Goal: Task Accomplishment & Management: Complete application form

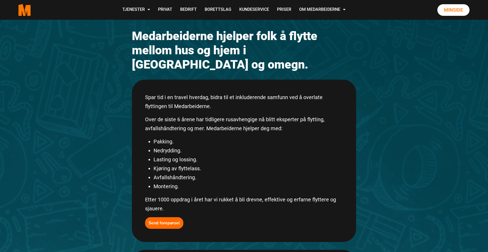
scroll to position [58, 0]
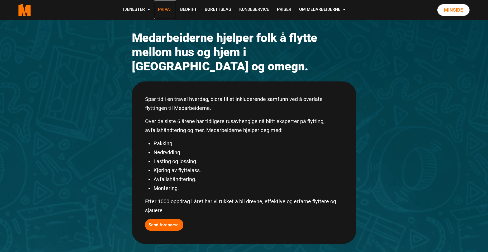
click at [165, 9] on link "Privat" at bounding box center [165, 10] width 22 height 19
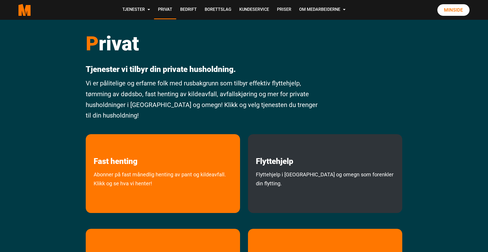
click at [318, 168] on div "Flyttehjelp Flyttehjelp i [GEOGRAPHIC_DATA] og omegn som forenkler din flytting." at bounding box center [325, 173] width 154 height 79
click at [278, 159] on link "Flyttehjelp" at bounding box center [274, 150] width 53 height 32
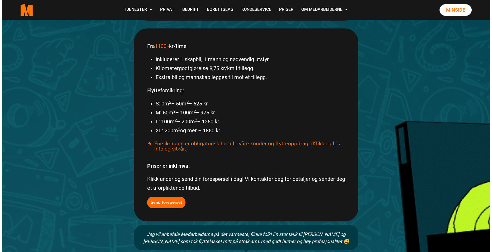
scroll to position [284, 0]
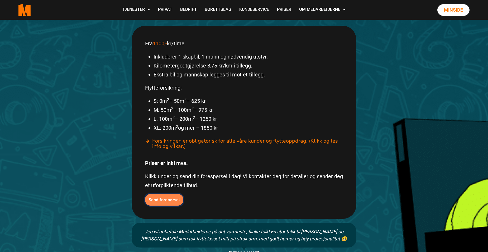
click at [174, 197] on b "Send forepørsel" at bounding box center [164, 200] width 31 height 6
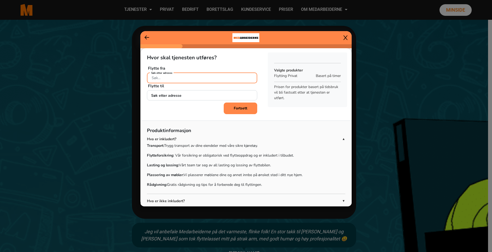
click at [203, 78] on input "Søk etter adresse" at bounding box center [202, 78] width 111 height 11
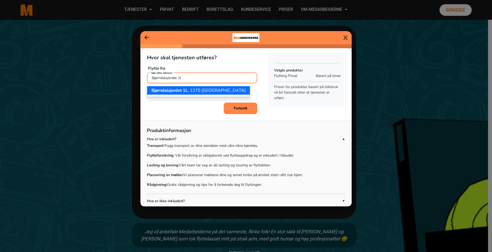
click at [200, 90] on ngb-highlight "Bjørndalsjordet 1L , 1270 Oslo" at bounding box center [198, 91] width 94 height 6
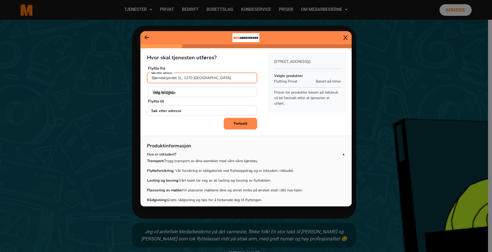
type input "Bjørndalsjordet 1L, 1270 Oslo"
click at [186, 93] on select "Velg leilighet H0101 H0102 H0201 H0202 U0101 U0102" at bounding box center [203, 92] width 110 height 11
select select "H0202"
click at [148, 87] on select "Velg leilighet H0101 H0102 H0201 H0202 U0101 U0102" at bounding box center [203, 92] width 110 height 11
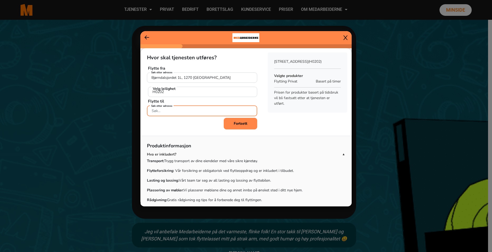
click at [175, 111] on input "Søk etter adresse" at bounding box center [202, 111] width 111 height 11
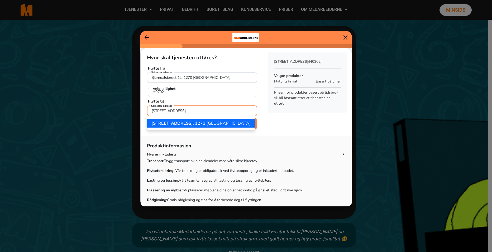
click at [189, 124] on ngb-highlight "Seterbråtveien 99 , 1271 Oslo" at bounding box center [200, 124] width 99 height 6
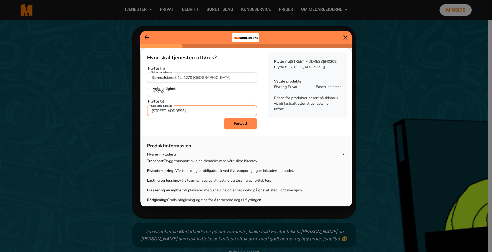
type input "Seterbråtveien 99, 1271 Oslo"
click at [242, 122] on b "Fortsett" at bounding box center [240, 123] width 13 height 5
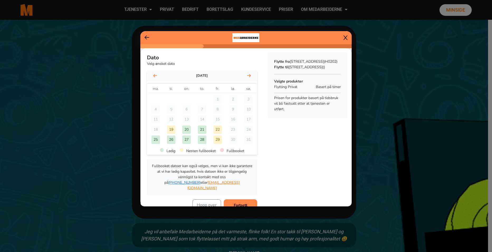
click at [248, 74] on icon at bounding box center [249, 76] width 4 height 4
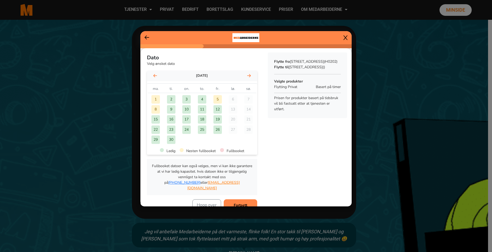
click at [172, 99] on div "2" at bounding box center [171, 99] width 8 height 8
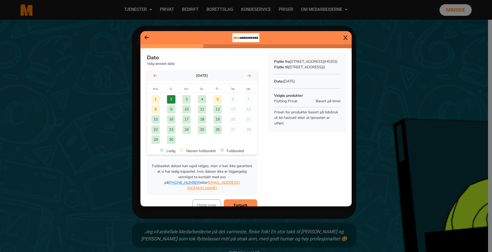
click at [235, 203] on b "Fortsett" at bounding box center [240, 205] width 13 height 5
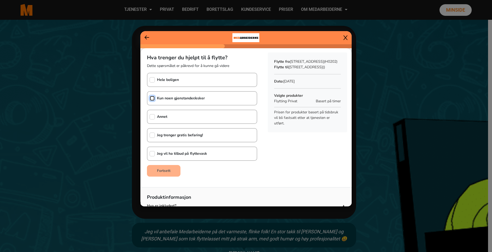
click at [153, 98] on input "checkbox" at bounding box center [152, 98] width 5 height 5
checkbox input "true"
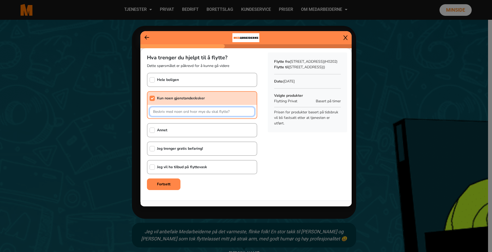
click at [161, 112] on input "text" at bounding box center [202, 111] width 105 height 9
type input "1 seng, 3 kommoder, kjøkkenbord og 4 stoler, lite salongbord, lite bord, 1 tv, …"
click at [169, 183] on b "Fortsett" at bounding box center [163, 184] width 13 height 5
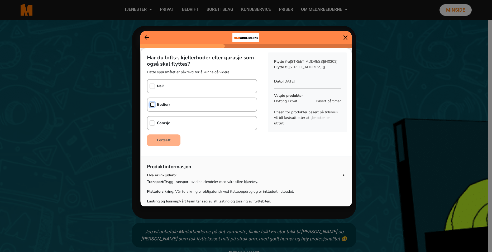
click at [154, 103] on input "checkbox" at bounding box center [152, 104] width 5 height 5
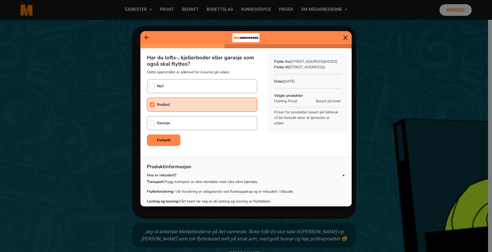
click at [165, 102] on link "Bod(er)" at bounding box center [163, 105] width 13 height 6
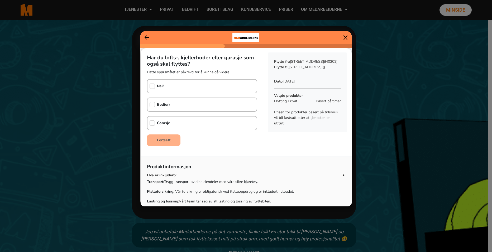
checkbox input "false"
click at [146, 36] on icon at bounding box center [147, 37] width 5 height 5
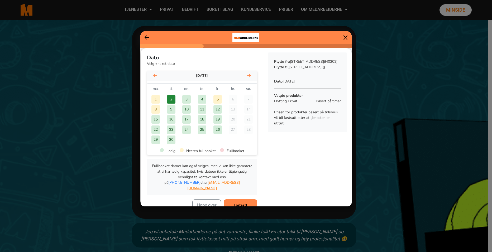
click at [147, 38] on icon at bounding box center [147, 37] width 5 height 5
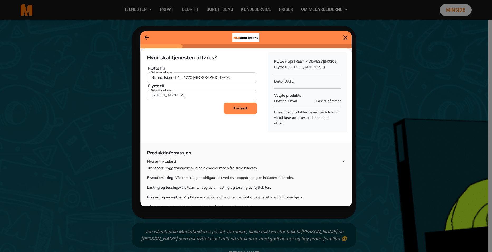
click at [244, 107] on b "Fortsett" at bounding box center [240, 108] width 13 height 5
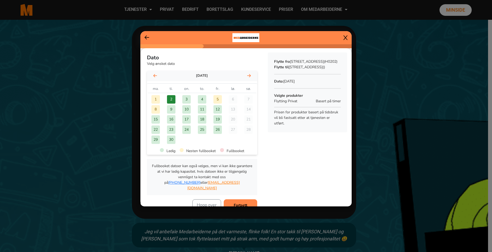
click at [243, 199] on button "Fortsett" at bounding box center [241, 205] width 34 height 12
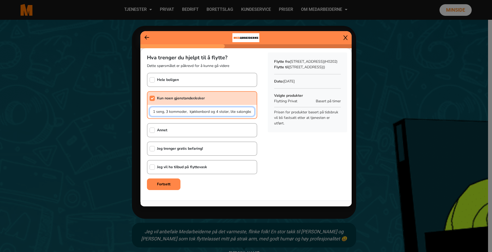
click at [151, 111] on input "1 seng, 3 kommoder, kjøkkenbord og 4 stoler, lite salongbord, lite bord, 1 tv, …" at bounding box center [202, 111] width 105 height 9
type input "3 kofferter, 1 medium fryseboks, 1 seng, 3 kommoder, kjøkkenbord og 4 stoler, l…"
click at [169, 185] on b "Fortsett" at bounding box center [163, 184] width 13 height 5
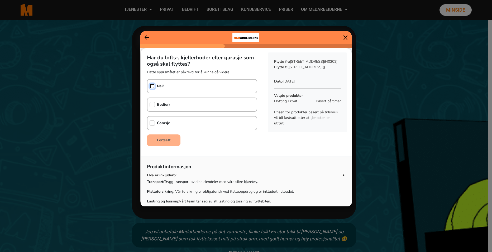
click at [151, 84] on input "checkbox" at bounding box center [152, 86] width 5 height 5
checkbox input "true"
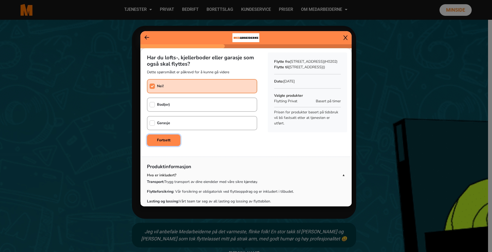
click at [164, 140] on b "Fortsett" at bounding box center [163, 140] width 13 height 5
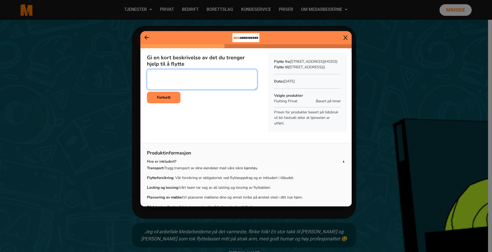
click at [179, 78] on textarea at bounding box center [202, 79] width 111 height 20
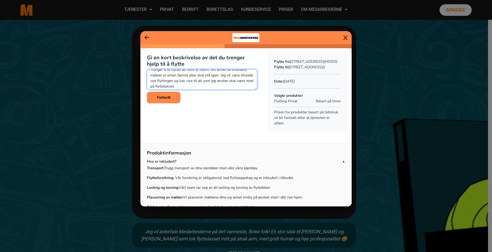
scroll to position [6, 0]
type textarea "Trenger å få flyttet alt som er nevnt. Alt annet av ordinære møbler er enten fj…"
click at [163, 96] on b "Fortsett" at bounding box center [163, 97] width 13 height 5
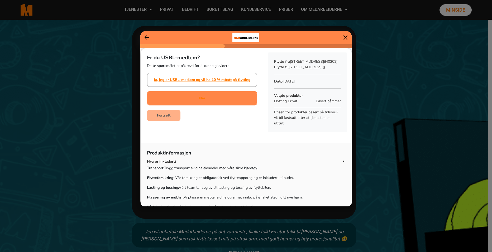
click at [182, 98] on div "Nei" at bounding box center [202, 98] width 111 height 14
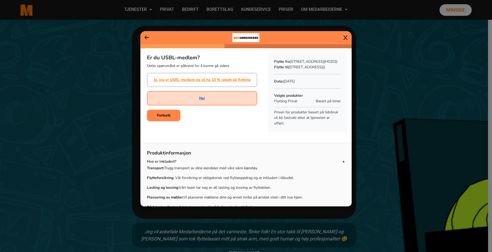
click at [199, 98] on link "Nei" at bounding box center [202, 99] width 6 height 6
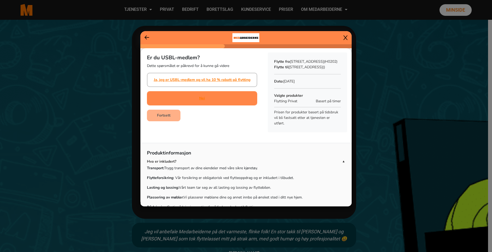
click at [203, 94] on div "Nei" at bounding box center [202, 98] width 6 height 13
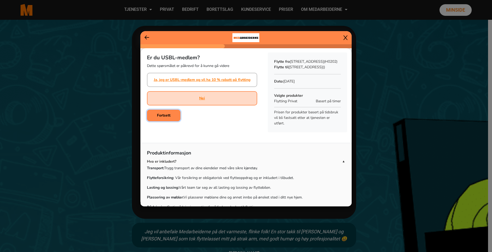
click at [168, 111] on button "Fortsett" at bounding box center [164, 116] width 34 height 12
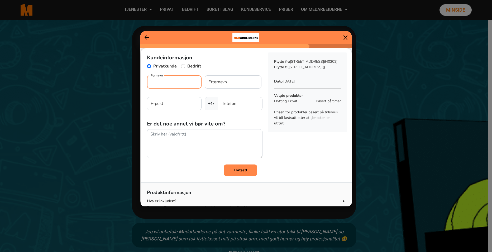
click at [167, 84] on input "Fornavn" at bounding box center [174, 81] width 55 height 13
type input "Sima"
click at [223, 84] on input "Etternavn" at bounding box center [233, 81] width 57 height 13
type input "Moradi"
click at [235, 104] on input "Telefon" at bounding box center [240, 103] width 45 height 13
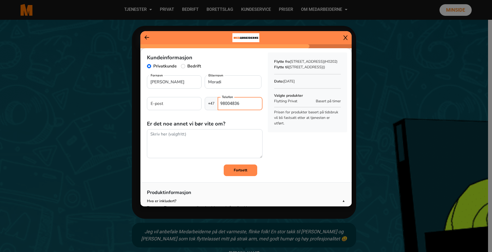
type input "98004836"
click at [180, 100] on input "E-post" at bounding box center [174, 103] width 55 height 13
type input "simamoradi01@gmail.com"
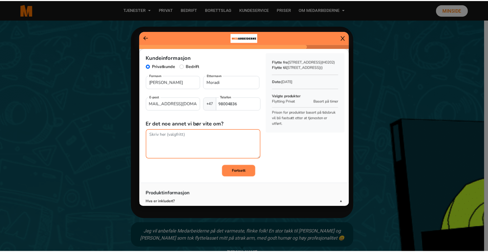
scroll to position [0, 0]
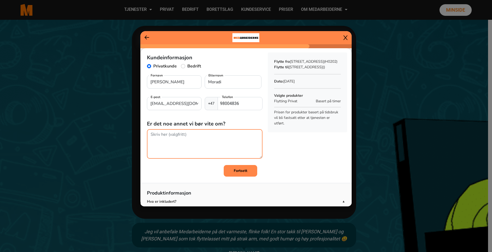
click at [198, 138] on textarea at bounding box center [205, 144] width 116 height 30
click at [246, 133] on textarea "Gjerne ta kontakt med Gunn Anita Stokke ved NAV om dere ikke får kontakt med Si…" at bounding box center [205, 144] width 116 height 30
click at [242, 142] on textarea "Gjerne ta kontakt med Gunn Anita Stokke ved NAV, tlf 41380286 om dere ikke får …" at bounding box center [205, 144] width 116 height 30
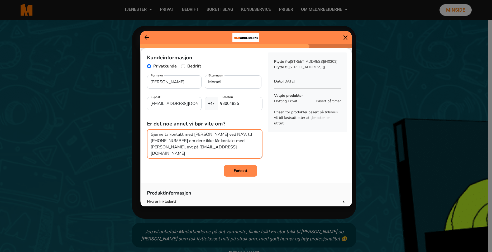
type textarea "Gjerne ta kontakt med Gunn Anita Stokke ved NAV, tlf 41380286 om dere ikke får …"
click at [240, 168] on button "Fortsett" at bounding box center [241, 171] width 34 height 12
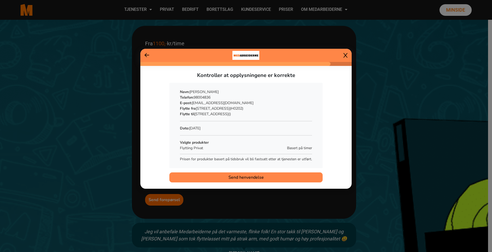
click at [256, 177] on span "Send henvendelse" at bounding box center [246, 177] width 35 height 6
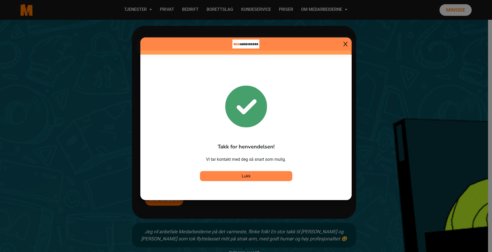
click at [242, 175] on span "Lukk" at bounding box center [246, 176] width 9 height 6
